Goal: Task Accomplishment & Management: Use online tool/utility

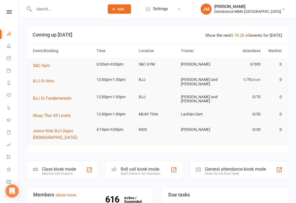
click at [49, 172] on div "Member self check-in" at bounding box center [59, 174] width 34 height 4
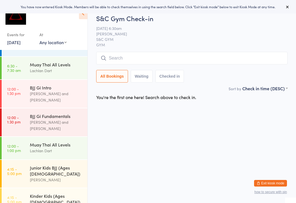
scroll to position [69, 0]
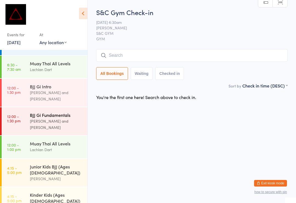
click at [48, 118] on div "[PERSON_NAME] and [PERSON_NAME]" at bounding box center [56, 124] width 53 height 13
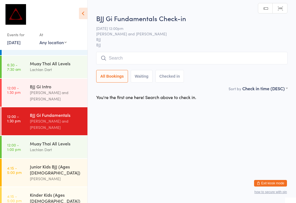
click at [128, 61] on input "search" at bounding box center [192, 58] width 192 height 13
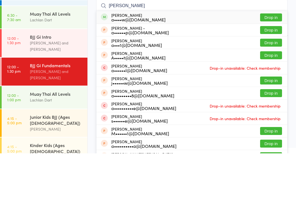
type input "[PERSON_NAME]"
click at [271, 63] on button "Drop in" at bounding box center [271, 67] width 22 height 8
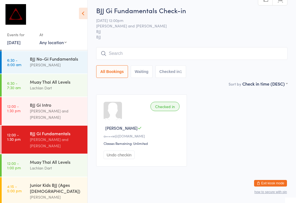
scroll to position [50, 0]
click at [54, 159] on div "Muay Thai All Levels" at bounding box center [56, 162] width 53 height 6
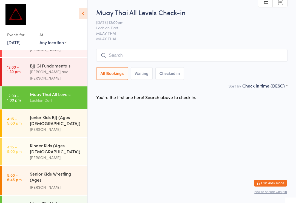
scroll to position [114, 0]
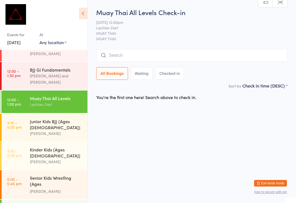
click at [121, 50] on input "search" at bounding box center [192, 55] width 192 height 13
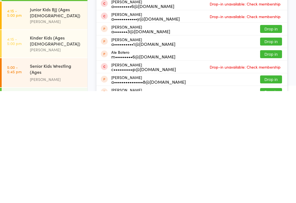
scroll to position [48, 0]
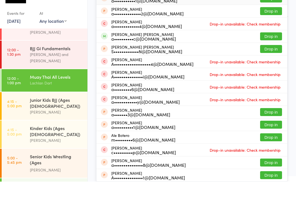
type input "[PERSON_NAME]"
click at [269, 54] on button "Drop in" at bounding box center [271, 58] width 22 height 8
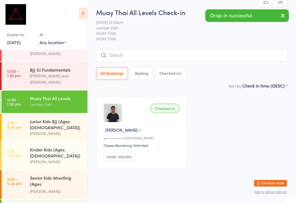
click at [235, 146] on div "Checked in [PERSON_NAME] a••••••••••c@[DOMAIN_NAME] Classes Remaining: Unlimite…" at bounding box center [191, 132] width 201 height 82
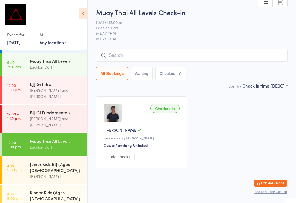
scroll to position [64, 0]
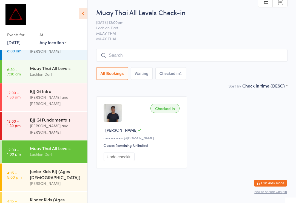
click at [58, 117] on div "BJJ Gi Fundamentals" at bounding box center [56, 120] width 53 height 6
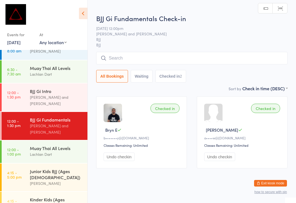
click at [172, 58] on input "search" at bounding box center [192, 58] width 192 height 13
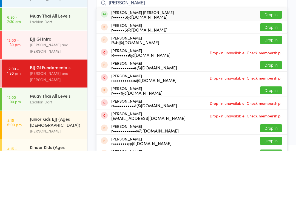
type input "[PERSON_NAME]"
click at [272, 63] on button "Drop in" at bounding box center [271, 67] width 22 height 8
